Goal: Obtain resource: Obtain resource

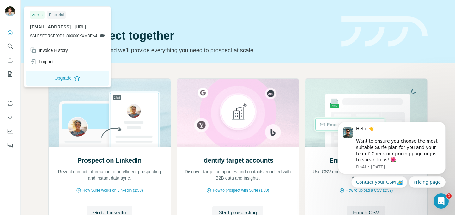
click at [8, 14] on img at bounding box center [10, 11] width 10 height 10
click at [14, 32] on button "Quick start" at bounding box center [10, 32] width 10 height 11
click at [13, 10] on img at bounding box center [10, 11] width 10 height 10
click at [154, 13] on div "Quick start" at bounding box center [190, 15] width 285 height 6
click at [54, 74] on button "Upgrade" at bounding box center [68, 77] width 84 height 15
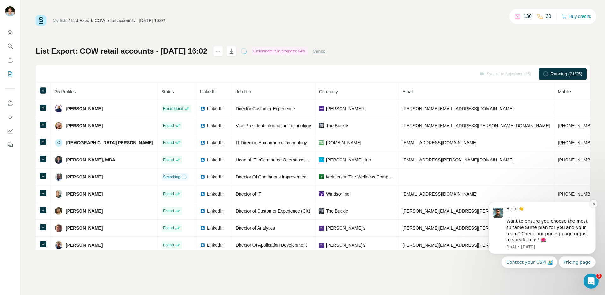
click at [595, 203] on icon "Dismiss notification" at bounding box center [594, 204] width 2 height 2
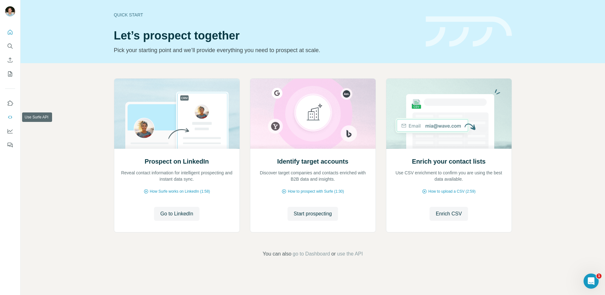
click at [12, 113] on button "Use Surfe API" at bounding box center [10, 116] width 10 height 11
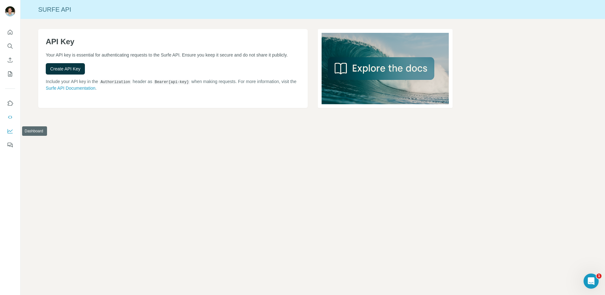
click at [11, 127] on button "Dashboard" at bounding box center [10, 130] width 10 height 11
click at [12, 76] on icon "My lists" at bounding box center [10, 73] width 4 height 5
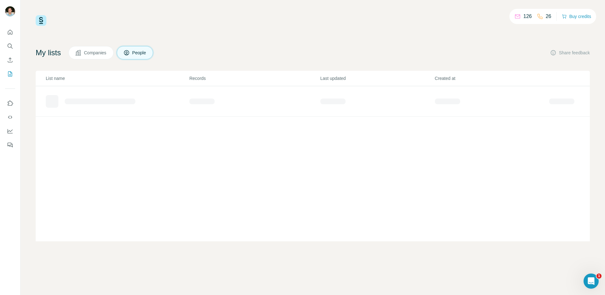
click at [436, 35] on div "126 26 Buy credits My lists Companies People Share feedback List name Records L…" at bounding box center [313, 128] width 555 height 226
click at [140, 96] on div "List Export: COW retail accounts - [DATE] 16:02" at bounding box center [109, 99] width 94 height 6
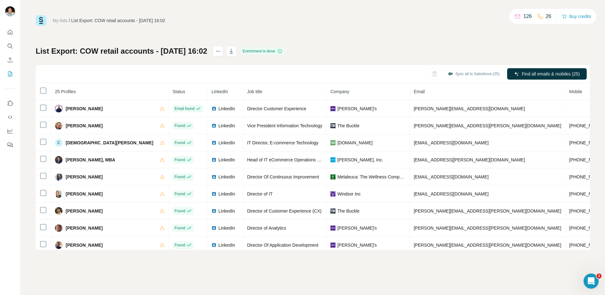
scroll to position [280, 0]
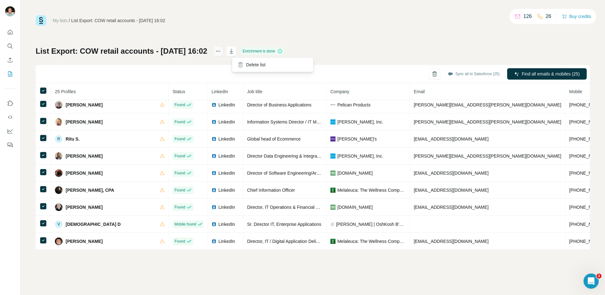
click at [223, 50] on button "actions" at bounding box center [218, 51] width 10 height 10
click at [248, 21] on div "My lists / List Export: COW retail accounts - 28/08/2025 16:02 126 26 Buy credi…" at bounding box center [313, 20] width 555 height 11
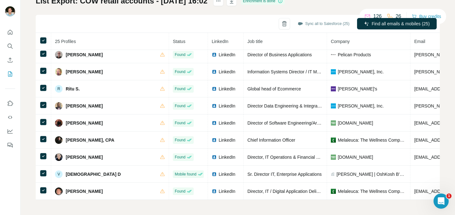
click at [118, 39] on th "25 Profiles" at bounding box center [110, 41] width 118 height 17
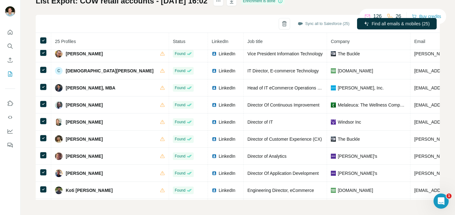
scroll to position [0, 0]
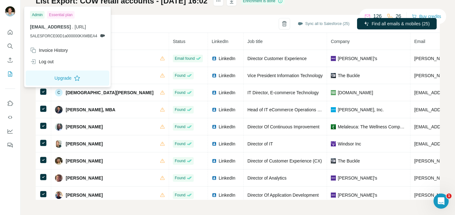
click at [30, 106] on div "My lists / List Export: COW retail accounts - 28/08/2025 16:02 126 26 Buy credi…" at bounding box center [238, 107] width 434 height 215
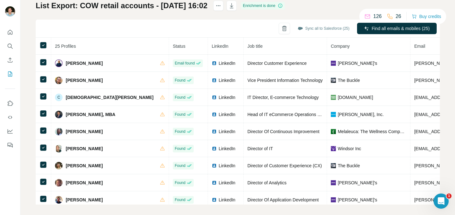
scroll to position [45, 0]
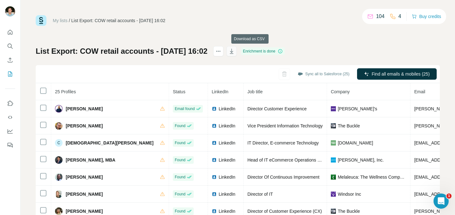
click at [235, 53] on icon "button" at bounding box center [231, 51] width 6 height 6
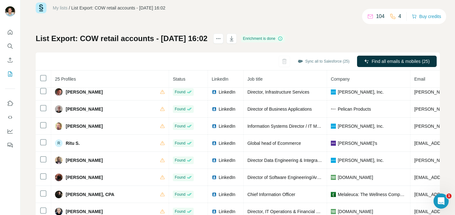
scroll to position [280, 0]
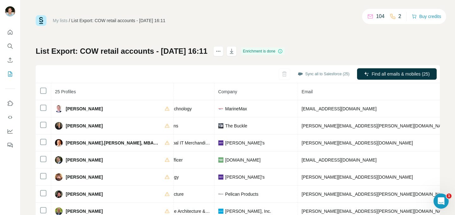
click at [298, 95] on th "Email" at bounding box center [376, 91] width 156 height 17
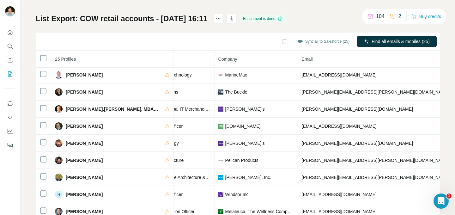
scroll to position [50, 0]
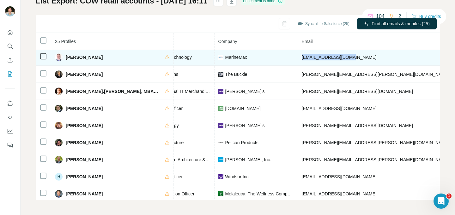
drag, startPoint x: 311, startPoint y: 57, endPoint x: 255, endPoint y: 57, distance: 55.9
click at [298, 57] on td "abelov@marinemax.com" at bounding box center [376, 57] width 156 height 17
copy span "abelov@marinemax.com"
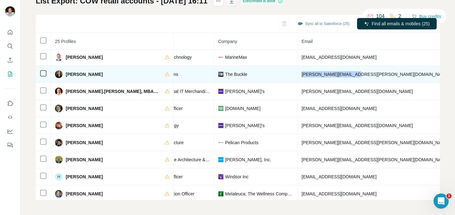
drag, startPoint x: 309, startPoint y: 75, endPoint x: 254, endPoint y: 76, distance: 55.9
click at [298, 76] on td "brenda.gies@buckle.com" at bounding box center [376, 74] width 156 height 17
copy span "brenda.gies@buckle.com"
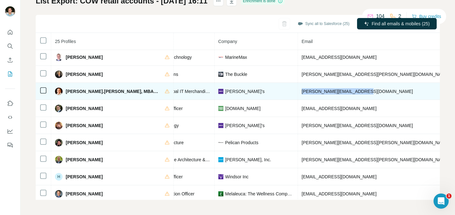
drag, startPoint x: 307, startPoint y: 90, endPoint x: 255, endPoint y: 94, distance: 51.9
click at [298, 94] on td "bryan.st-clair@claires.com" at bounding box center [376, 91] width 156 height 17
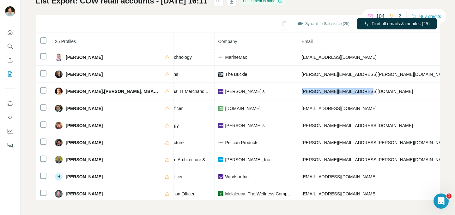
copy span "bryan.st-clair@claires.com"
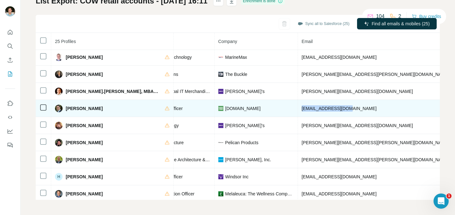
drag, startPoint x: 303, startPoint y: 106, endPoint x: 254, endPoint y: 111, distance: 49.4
click at [298, 111] on td "cpochintesta@bn.com" at bounding box center [376, 108] width 156 height 17
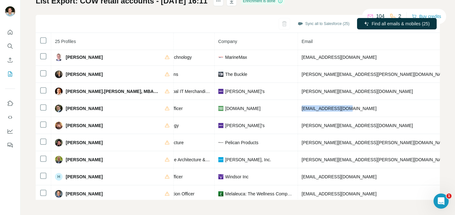
copy span "cpochintesta@bn.com"
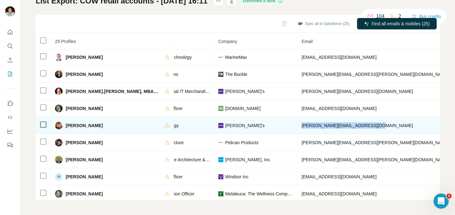
drag, startPoint x: 325, startPoint y: 124, endPoint x: 254, endPoint y: 124, distance: 71.1
click at [298, 124] on td "daniel.szwalkiewicz@claires.com" at bounding box center [376, 125] width 156 height 17
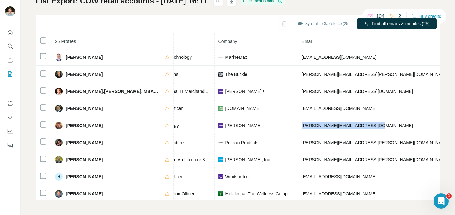
copy span "daniel.szwalkiewicz@claires.com"
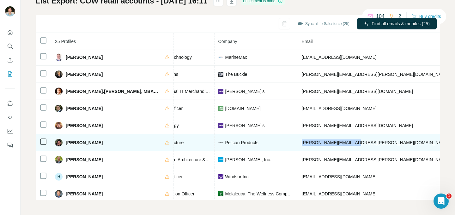
drag, startPoint x: 266, startPoint y: 143, endPoint x: 249, endPoint y: 145, distance: 16.8
click at [249, 145] on tr "David Oden Found LinkedIn Director, IT Infrastructure Pelican Products david.od…" at bounding box center [271, 142] width 704 height 17
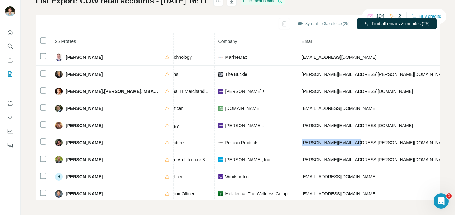
copy tr "david.oden@pelican.com"
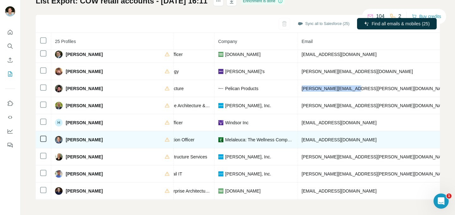
scroll to position [83, 117]
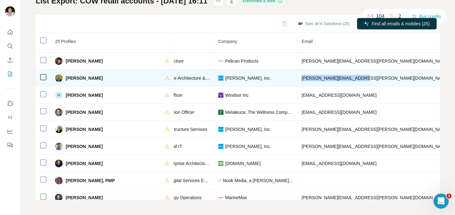
drag, startPoint x: 314, startPoint y: 82, endPoint x: 255, endPoint y: 79, distance: 58.8
click at [298, 79] on td "eric.zabowski@carters.com" at bounding box center [376, 77] width 156 height 17
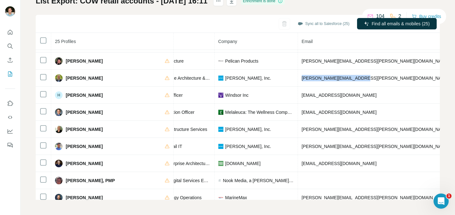
copy span "eric.zabowski@carters.com"
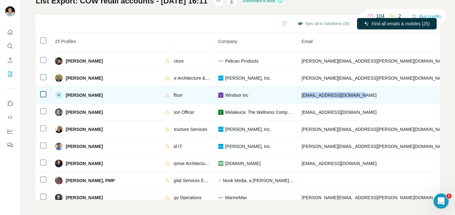
drag, startPoint x: 303, startPoint y: 97, endPoint x: 254, endPoint y: 97, distance: 49.9
click at [298, 97] on td "hassany@windsorstore.com" at bounding box center [376, 95] width 156 height 17
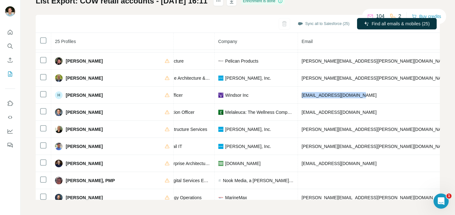
copy span "hassany@windsorstore.com"
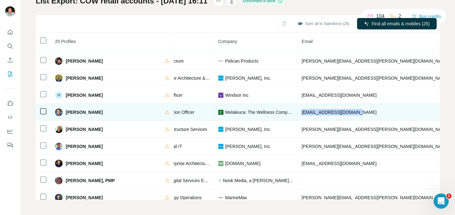
drag, startPoint x: 315, startPoint y: 112, endPoint x: 251, endPoint y: 115, distance: 63.8
click at [298, 115] on td "jhnanicek@melaleuca.com" at bounding box center [376, 112] width 156 height 17
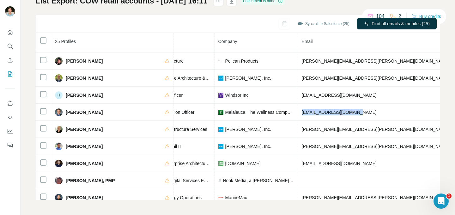
copy span "jhnanicek@melaleuca.com"
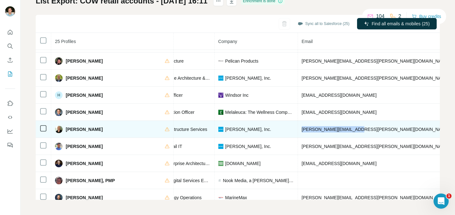
drag, startPoint x: 315, startPoint y: 128, endPoint x: 333, endPoint y: 22, distance: 106.9
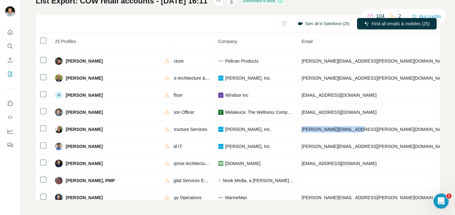
click at [298, 129] on td "kemper.seay@carters.com" at bounding box center [376, 129] width 156 height 17
copy span "kemper.seay@carters.com"
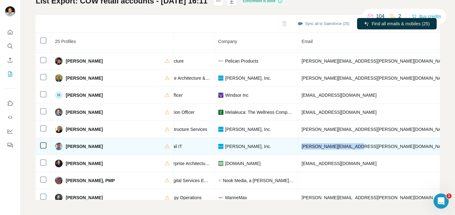
drag, startPoint x: 264, startPoint y: 147, endPoint x: 254, endPoint y: 147, distance: 10.8
click at [298, 147] on td "keyur.patel@carters.com" at bounding box center [376, 146] width 156 height 17
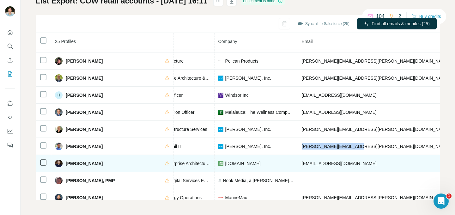
drag, startPoint x: 291, startPoint y: 161, endPoint x: 245, endPoint y: 166, distance: 46.0
click at [245, 166] on tr "Lawrence Schiller Found LinkedIn Vice President Enterprise Architecture & Infra…" at bounding box center [271, 163] width 704 height 17
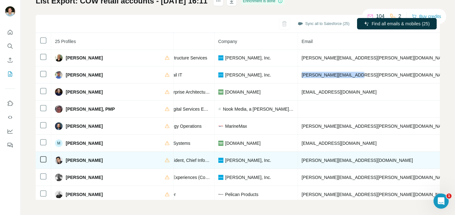
scroll to position [187, 117]
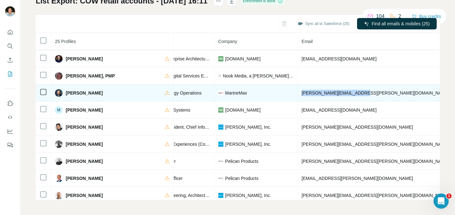
drag, startPoint x: 323, startPoint y: 92, endPoint x: 256, endPoint y: 85, distance: 67.9
click at [298, 94] on td "mike.watson@marinemax.com" at bounding box center [376, 92] width 156 height 17
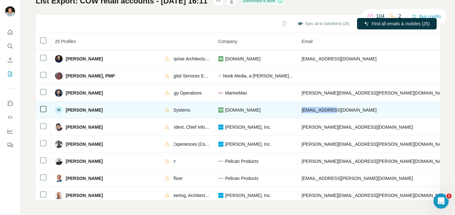
drag, startPoint x: 289, startPoint y: 109, endPoint x: 252, endPoint y: 110, distance: 37.3
click at [298, 110] on td "mduffy@bn.com" at bounding box center [376, 109] width 156 height 17
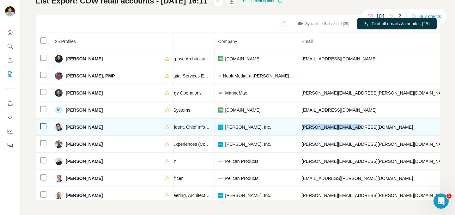
drag, startPoint x: 302, startPoint y: 127, endPoint x: 253, endPoint y: 128, distance: 49.3
click at [298, 128] on td "raghu.sagi@carters.com" at bounding box center [376, 126] width 156 height 17
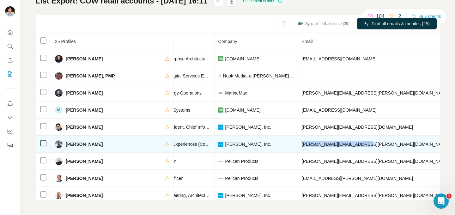
drag, startPoint x: 321, startPoint y: 144, endPoint x: 252, endPoint y: 145, distance: 69.8
click at [298, 145] on td "sean.zimmerman@carters.com" at bounding box center [376, 143] width 156 height 17
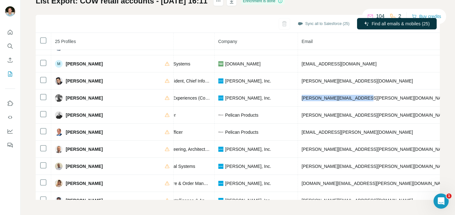
scroll to position [233, 117]
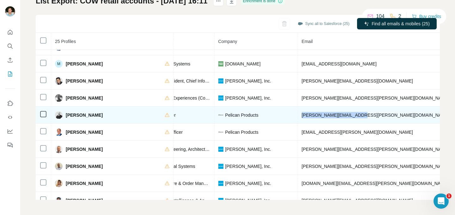
drag, startPoint x: 312, startPoint y: 117, endPoint x: 251, endPoint y: 117, distance: 61.0
click at [298, 117] on td "shawn.larowe@pelican.com" at bounding box center [376, 114] width 156 height 17
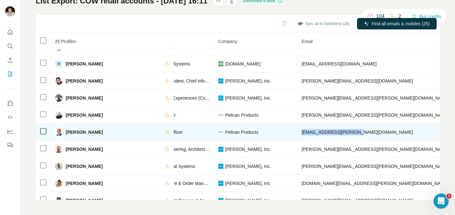
drag, startPoint x: 313, startPoint y: 132, endPoint x: 254, endPoint y: 133, distance: 59.1
click at [298, 133] on td "shree.khare@pelican.com" at bounding box center [376, 131] width 156 height 17
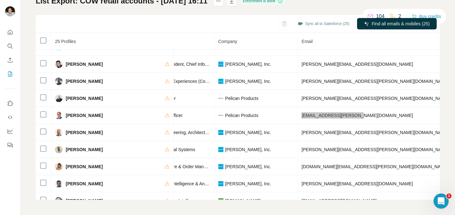
scroll to position [280, 117]
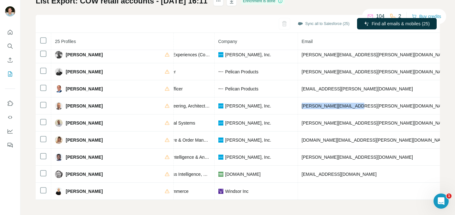
drag, startPoint x: 273, startPoint y: 102, endPoint x: 348, endPoint y: 31, distance: 103.7
click at [298, 103] on td "steve.roach@carters.com" at bounding box center [376, 105] width 156 height 17
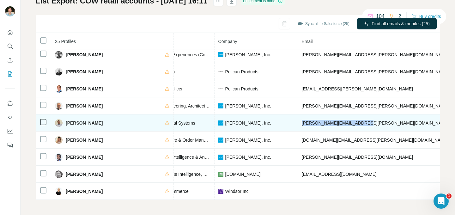
drag, startPoint x: 320, startPoint y: 121, endPoint x: 255, endPoint y: 122, distance: 65.4
click at [298, 122] on td "steven.hammond@carters.com" at bounding box center [376, 122] width 156 height 17
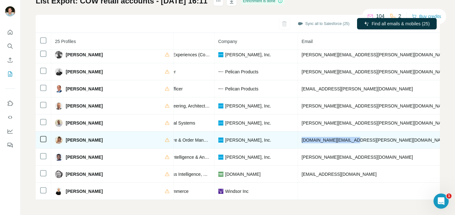
drag, startPoint x: 319, startPoint y: 136, endPoint x: 251, endPoint y: 139, distance: 67.9
click at [298, 139] on td "sujung.kim@carters.com" at bounding box center [376, 139] width 156 height 17
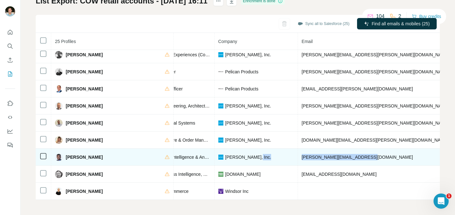
drag, startPoint x: 276, startPoint y: 155, endPoint x: 249, endPoint y: 155, distance: 27.2
click at [249, 155] on tr "Sunit Bhuleshkar Found LinkedIn Director, Business Intelligence & Analytics Car…" at bounding box center [271, 156] width 704 height 17
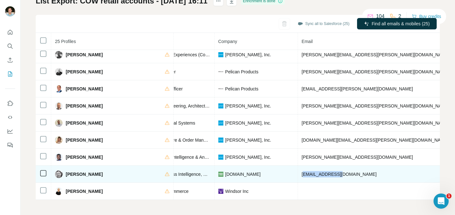
drag, startPoint x: 292, startPoint y: 174, endPoint x: 258, endPoint y: 172, distance: 34.2
click at [298, 172] on td "twilliams@bn.com" at bounding box center [376, 173] width 156 height 17
click at [309, 170] on td "twilliams@bn.com" at bounding box center [376, 173] width 156 height 17
drag, startPoint x: 305, startPoint y: 170, endPoint x: 250, endPoint y: 170, distance: 55.6
click at [250, 170] on tr "Thomas Williams Found LinkedIn Sr. Director, Business Intelligence, Mobility an…" at bounding box center [271, 173] width 704 height 17
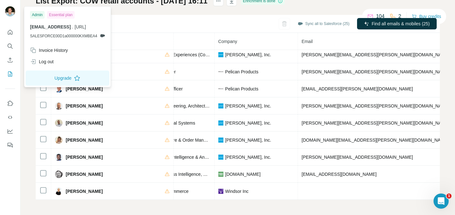
click at [31, 120] on div "My lists / List Export: COW retail accounts - 28/08/2025 16:11 104 2 Buy credit…" at bounding box center [238, 107] width 434 height 215
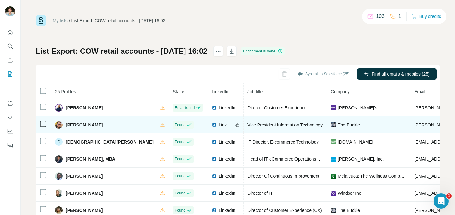
scroll to position [1, 0]
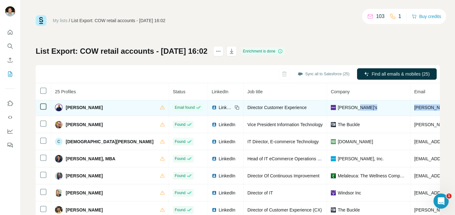
drag, startPoint x: 409, startPoint y: 106, endPoint x: 363, endPoint y: 108, distance: 46.4
click at [363, 108] on tr "[PERSON_NAME] Email found LinkedIn Director Customer Experience [PERSON_NAME]'s…" at bounding box center [385, 107] width 699 height 17
copy tr "[PERSON_NAME][EMAIL_ADDRESS][DOMAIN_NAME]"
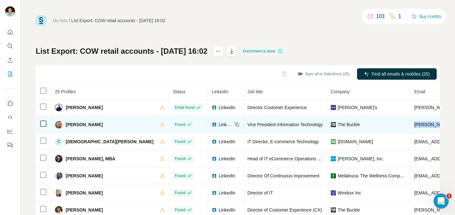
drag, startPoint x: 425, startPoint y: 124, endPoint x: 366, endPoint y: 125, distance: 59.1
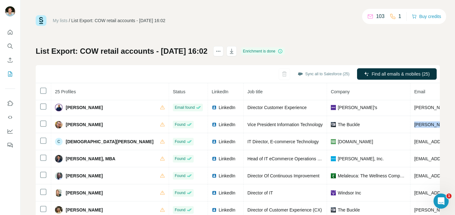
copy span "[PERSON_NAME][EMAIL_ADDRESS][PERSON_NAME][DOMAIN_NAME]"
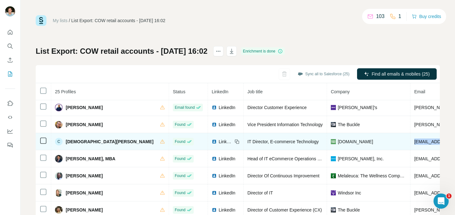
drag, startPoint x: 400, startPoint y: 143, endPoint x: 368, endPoint y: 143, distance: 31.6
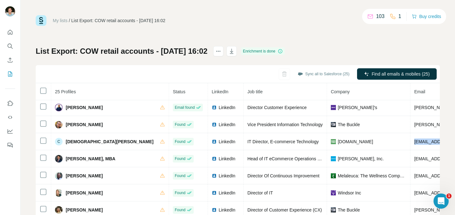
copy span "[EMAIL_ADDRESS][DOMAIN_NAME]"
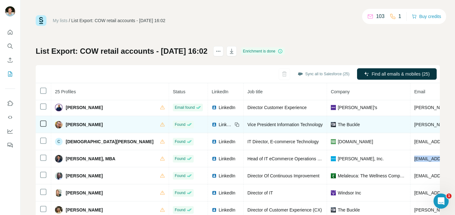
copy span "[EMAIL_ADDRESS][PERSON_NAME][DOMAIN_NAME]"
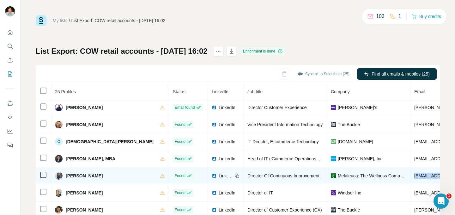
drag, startPoint x: 425, startPoint y: 175, endPoint x: 367, endPoint y: 177, distance: 57.5
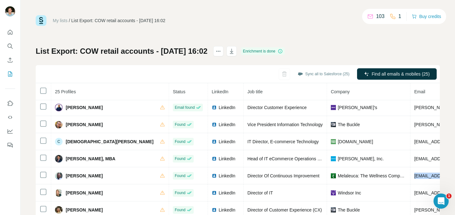
copy span "[EMAIL_ADDRESS][DOMAIN_NAME]"
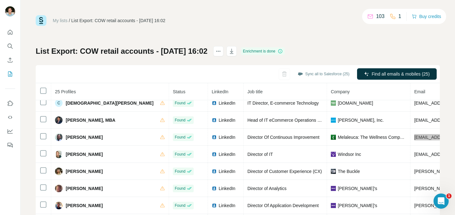
scroll to position [41, 0]
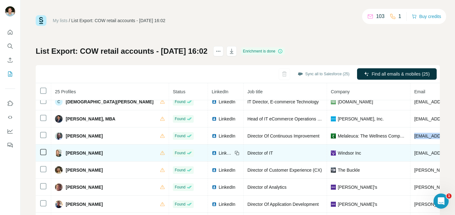
click at [419, 153] on span "[EMAIL_ADDRESS][DOMAIN_NAME]" at bounding box center [451, 152] width 75 height 5
copy span "[EMAIL_ADDRESS][DOMAIN_NAME]"
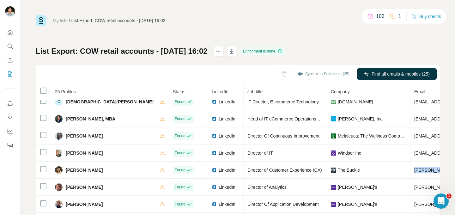
copy span "[PERSON_NAME][EMAIL_ADDRESS][PERSON_NAME][DOMAIN_NAME]"
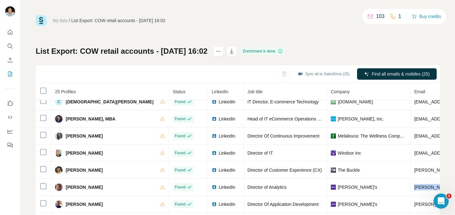
copy span "[PERSON_NAME][EMAIL_ADDRESS][PERSON_NAME][DOMAIN_NAME]"
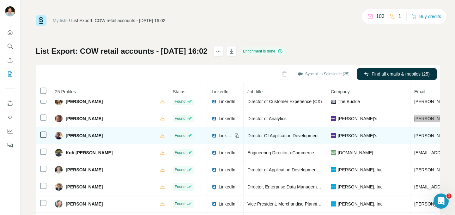
scroll to position [112, 0]
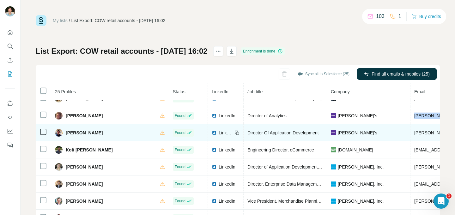
copy span "[PERSON_NAME][EMAIL_ADDRESS][PERSON_NAME][DOMAIN_NAME]"
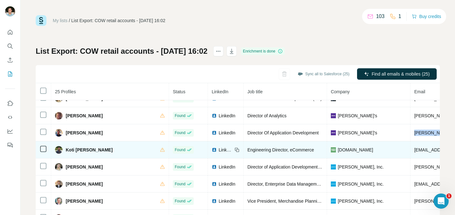
click at [415, 148] on span "[EMAIL_ADDRESS][DOMAIN_NAME]" at bounding box center [451, 149] width 75 height 5
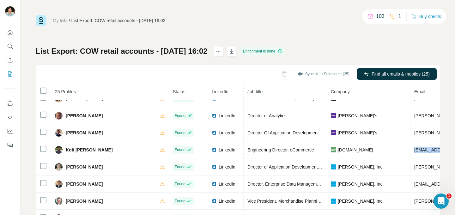
copy span "[EMAIL_ADDRESS][DOMAIN_NAME]"
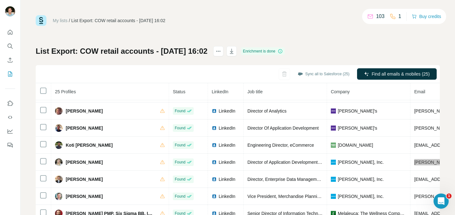
scroll to position [117, 0]
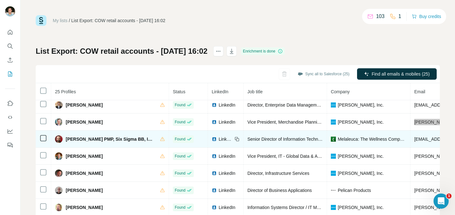
scroll to position [195, 0]
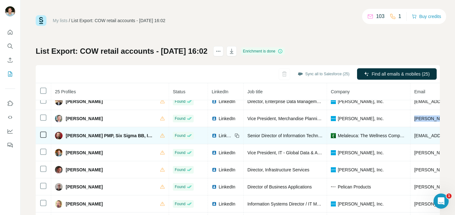
click at [414, 136] on span "[EMAIL_ADDRESS][DOMAIN_NAME]" at bounding box center [451, 135] width 75 height 5
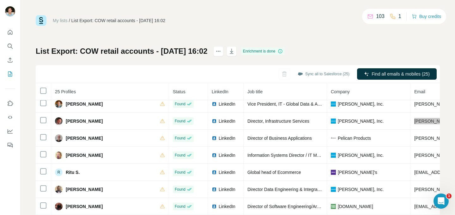
scroll to position [247, 0]
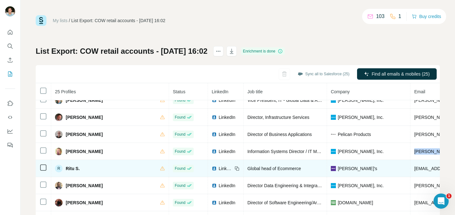
click at [414, 169] on span "[EMAIL_ADDRESS][DOMAIN_NAME]" at bounding box center [451, 168] width 75 height 5
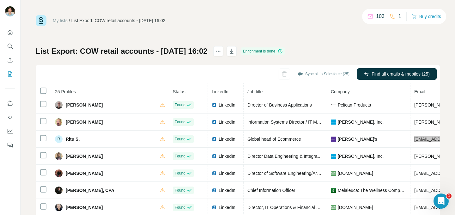
scroll to position [50, 0]
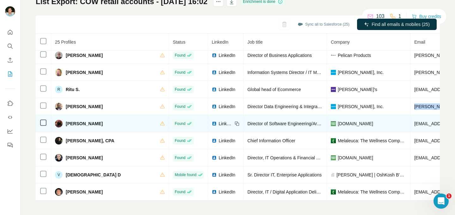
click at [414, 121] on span "[EMAIL_ADDRESS][DOMAIN_NAME]" at bounding box center [451, 123] width 75 height 5
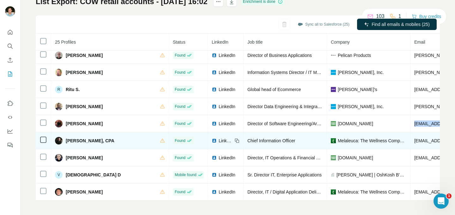
click at [416, 138] on span "[EMAIL_ADDRESS][DOMAIN_NAME]" at bounding box center [451, 140] width 75 height 5
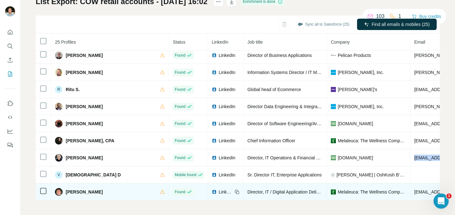
click at [420, 189] on span "[EMAIL_ADDRESS][DOMAIN_NAME]" at bounding box center [451, 191] width 75 height 5
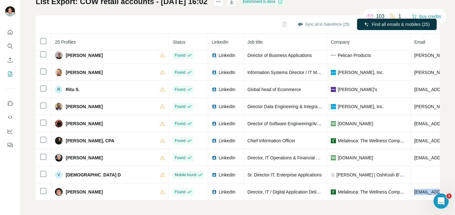
click at [327, 10] on div "List Export: COW retail accounts - [DATE] 16:02 Enrichment is done Sync all to …" at bounding box center [238, 99] width 404 height 204
click at [34, 44] on div "My lists / List Export: COW retail accounts - [DATE] 16:02 103 1 Buy credits Li…" at bounding box center [238, 107] width 434 height 215
